Goal: Task Accomplishment & Management: Use online tool/utility

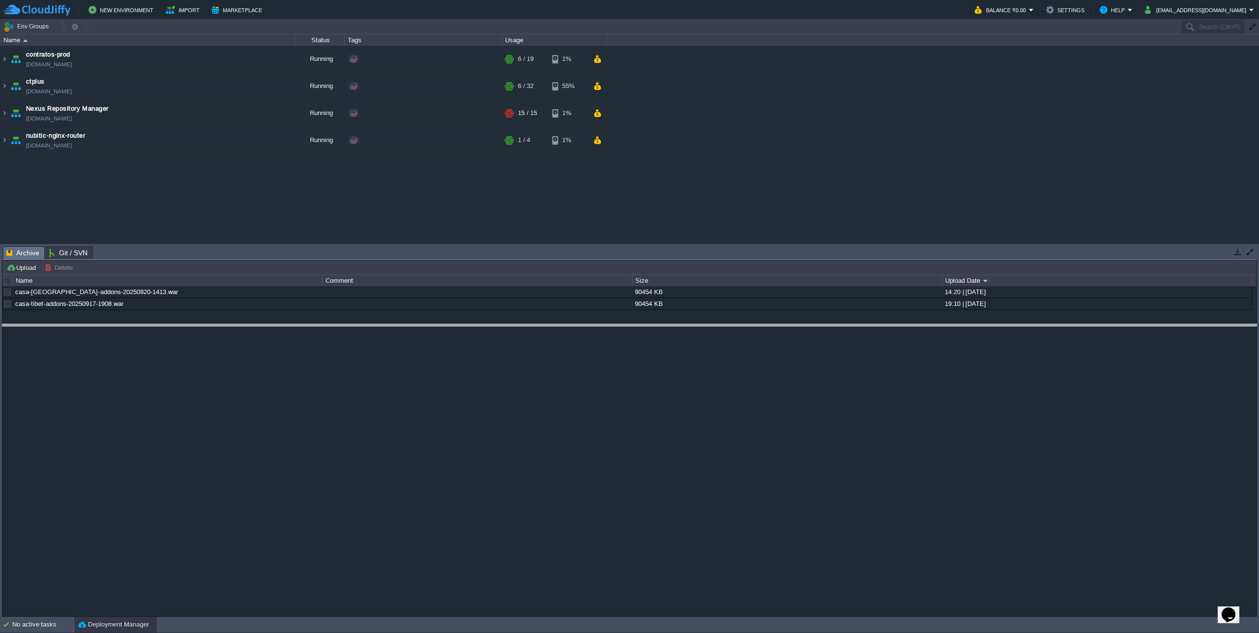
drag, startPoint x: 306, startPoint y: 252, endPoint x: 298, endPoint y: 370, distance: 118.3
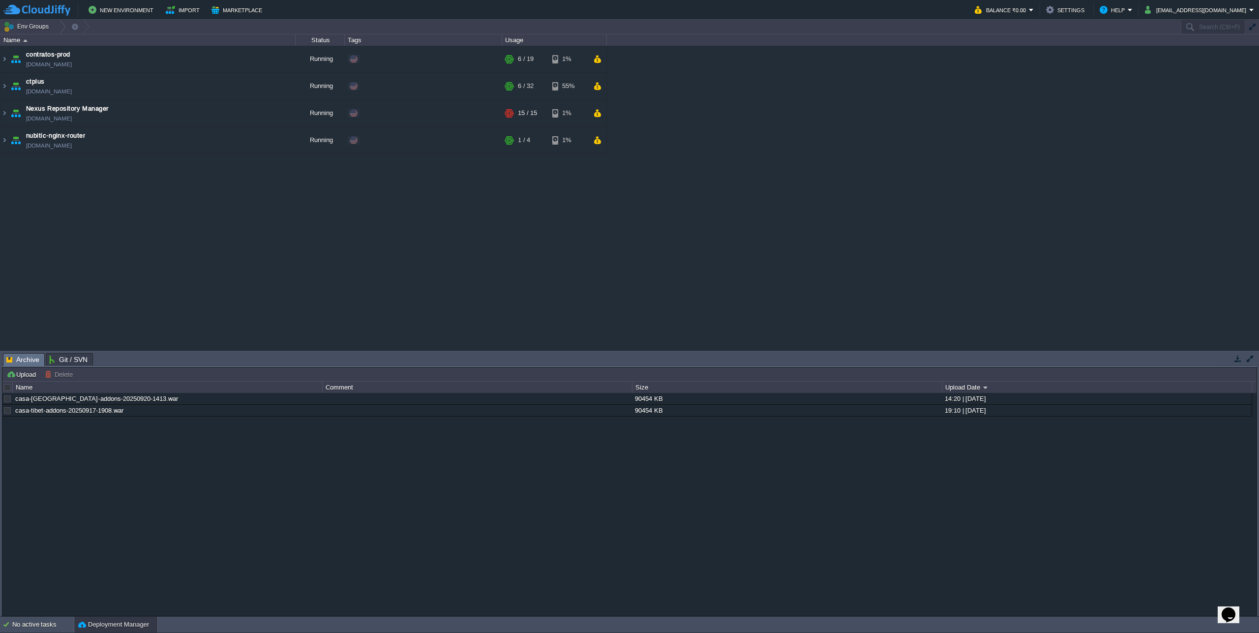
click at [11, 389] on div at bounding box center [7, 387] width 9 height 9
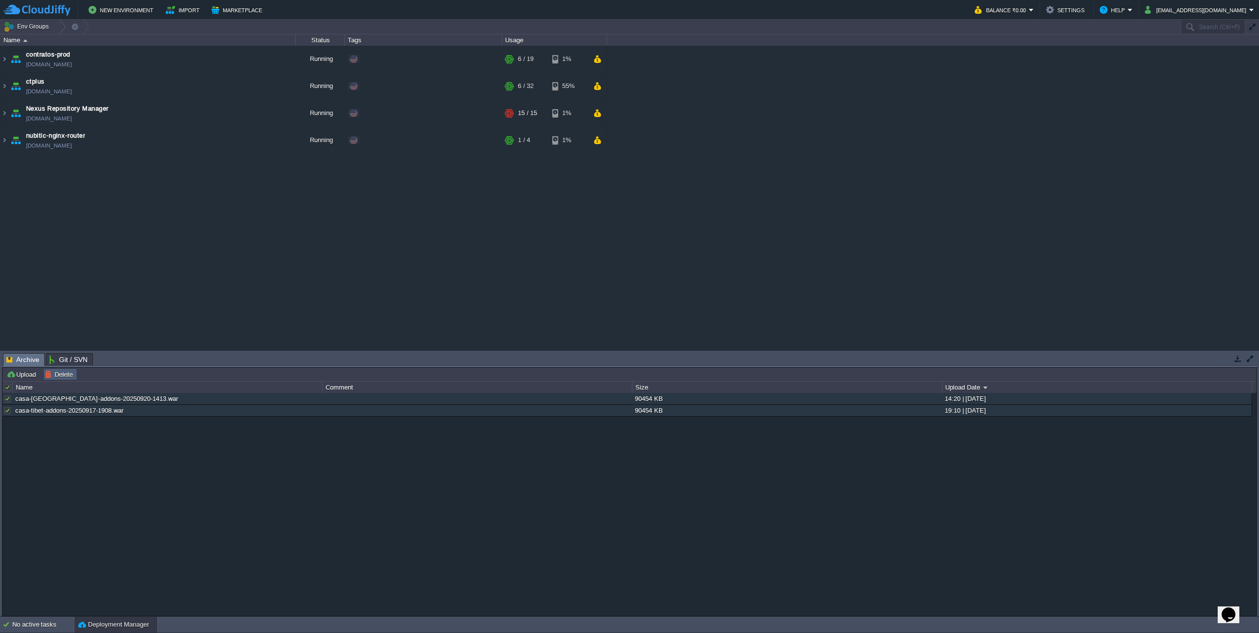
click at [57, 376] on button "Delete" at bounding box center [60, 374] width 31 height 9
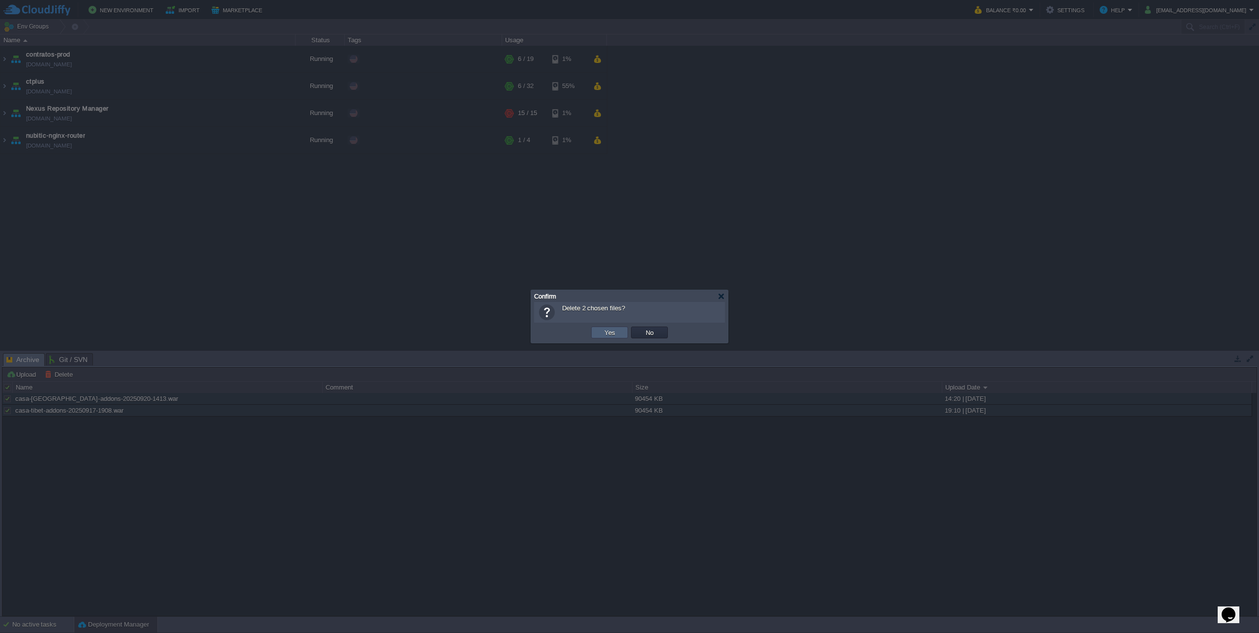
click at [618, 331] on td "Yes" at bounding box center [609, 333] width 37 height 12
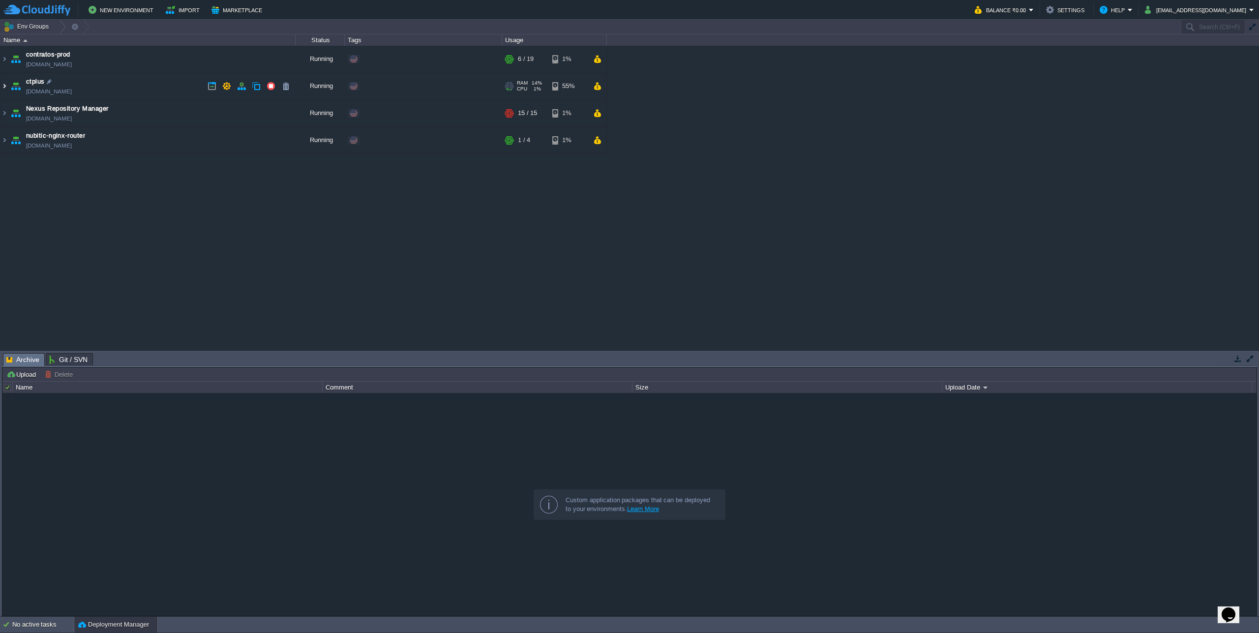
click at [5, 87] on img at bounding box center [4, 86] width 8 height 27
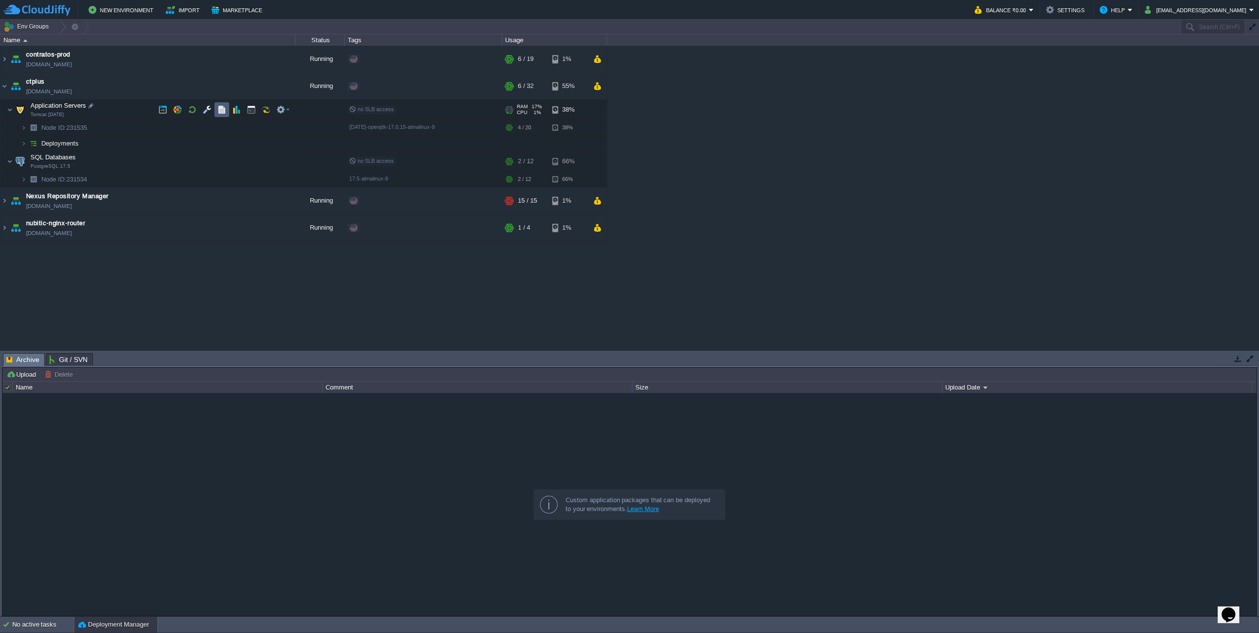
click at [225, 112] on button "button" at bounding box center [221, 109] width 9 height 9
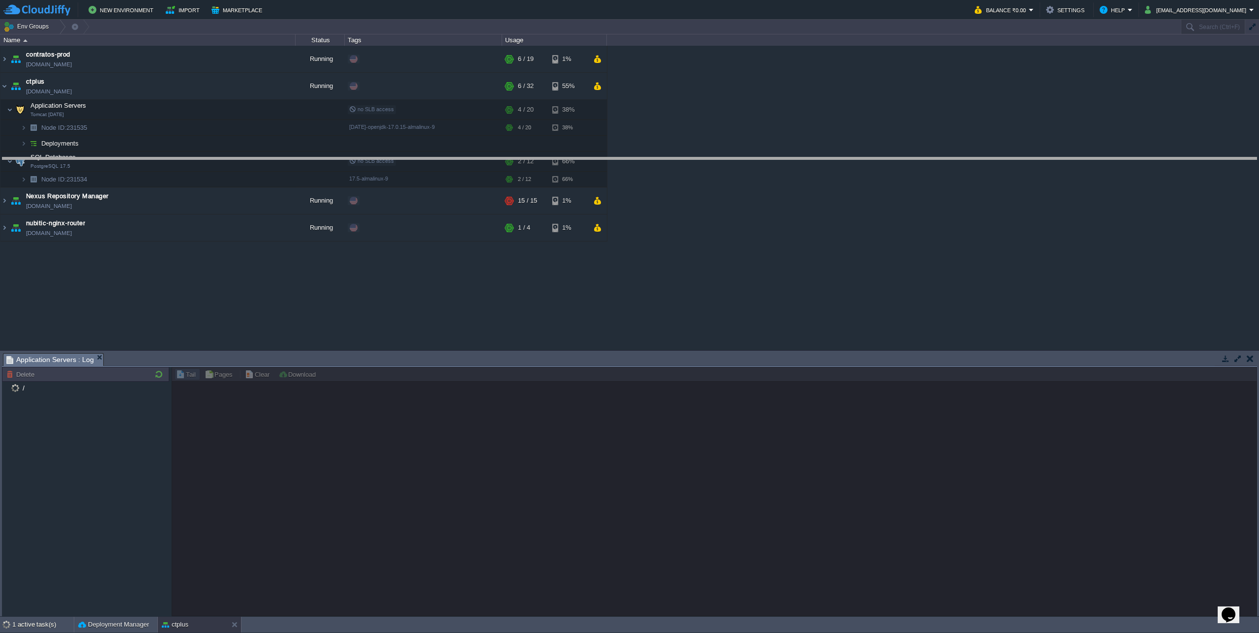
drag, startPoint x: 206, startPoint y: 356, endPoint x: 245, endPoint y: 157, distance: 202.6
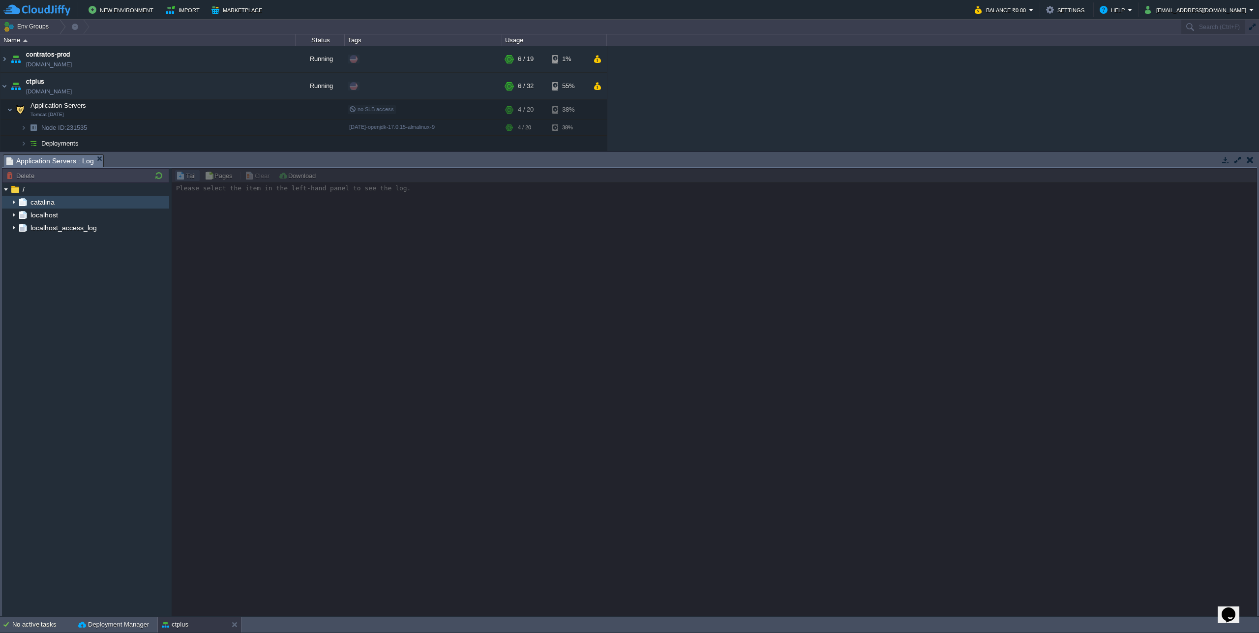
click at [11, 201] on img at bounding box center [14, 202] width 8 height 13
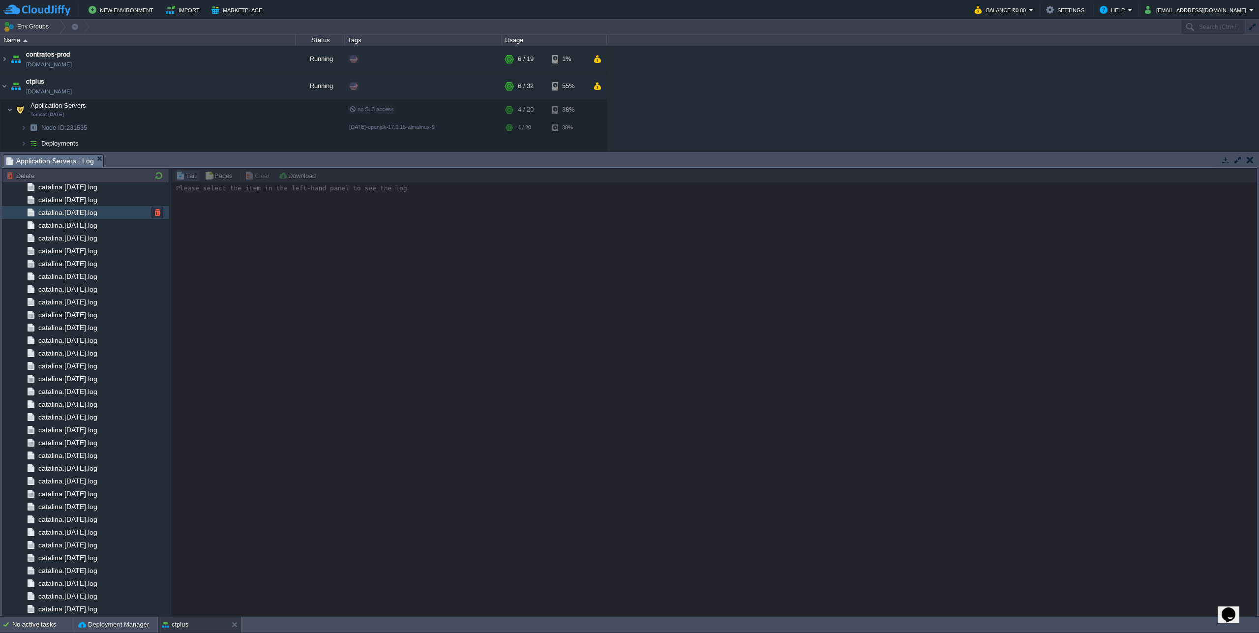
scroll to position [731, 0]
click at [87, 586] on div "catalina.out" at bounding box center [85, 583] width 167 height 13
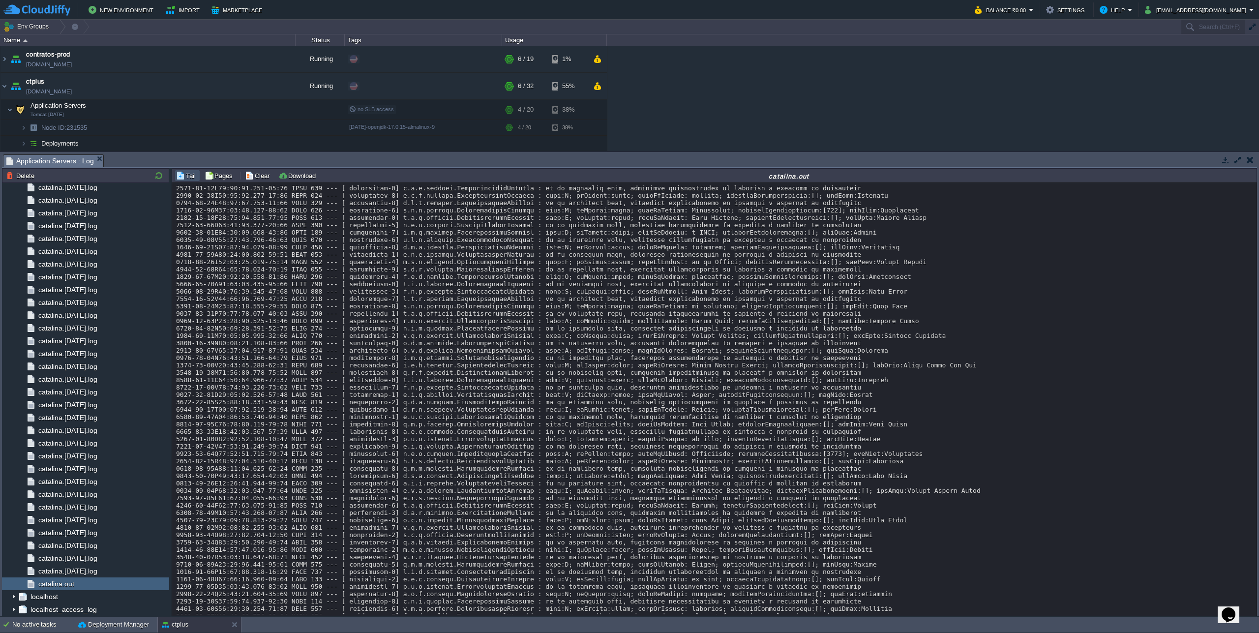
scroll to position [8499, 0]
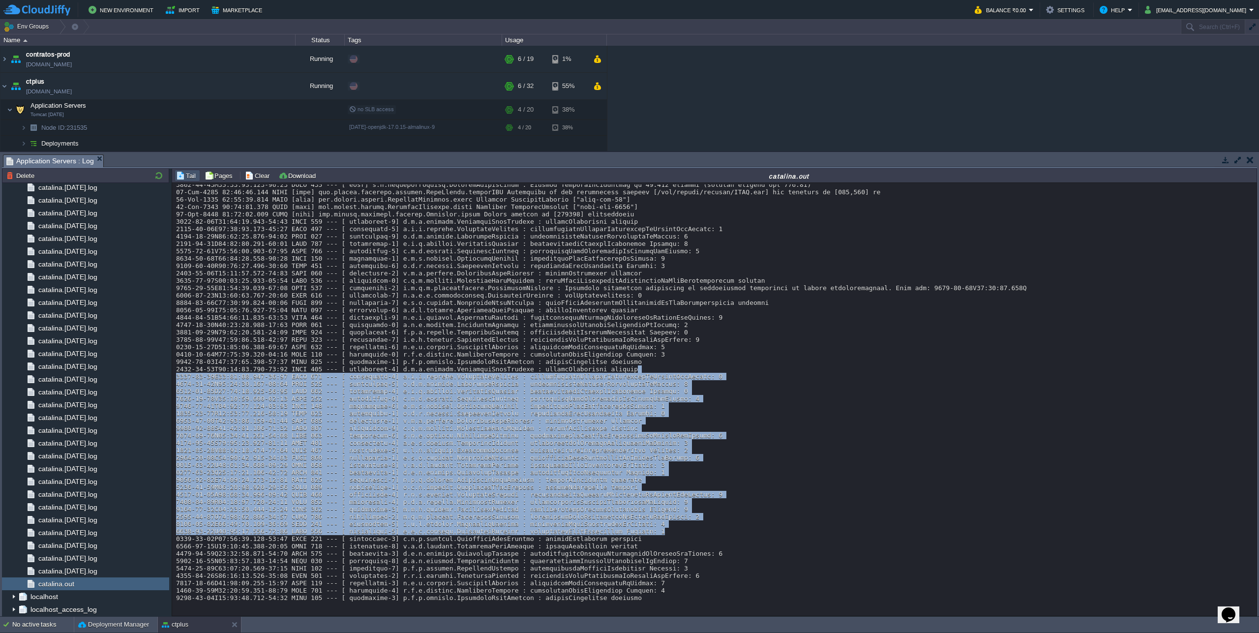
drag, startPoint x: 684, startPoint y: 320, endPoint x: 748, endPoint y: 521, distance: 210.5
